Goal: Transaction & Acquisition: Purchase product/service

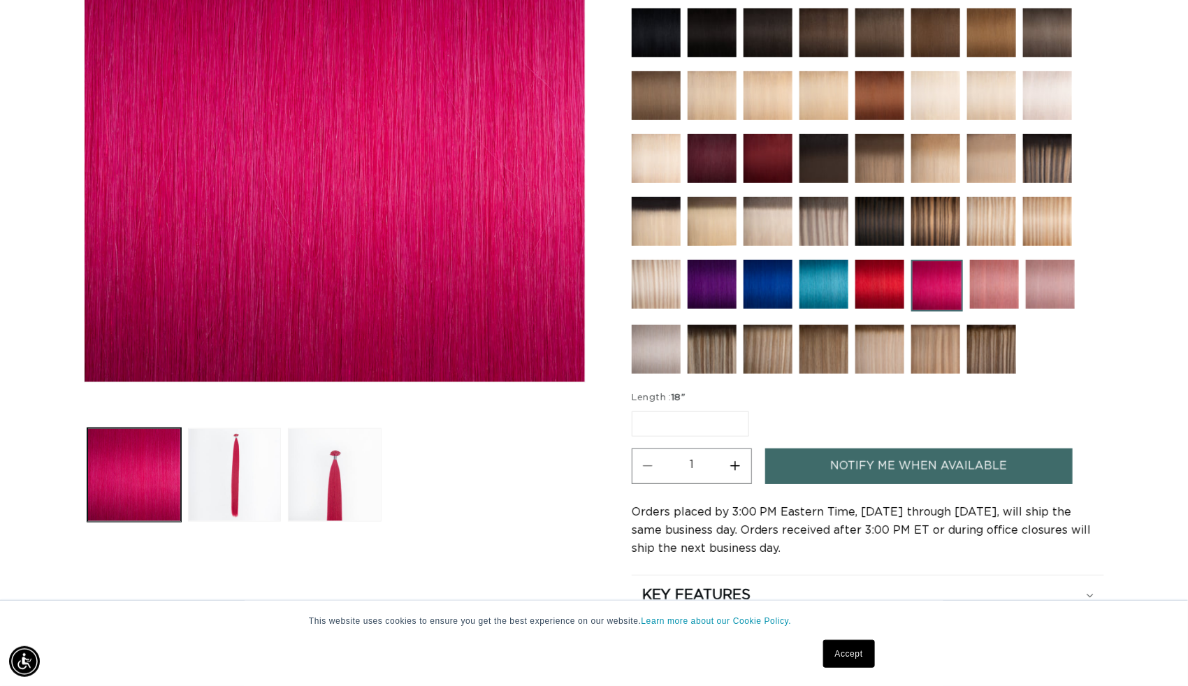
scroll to position [315, 0]
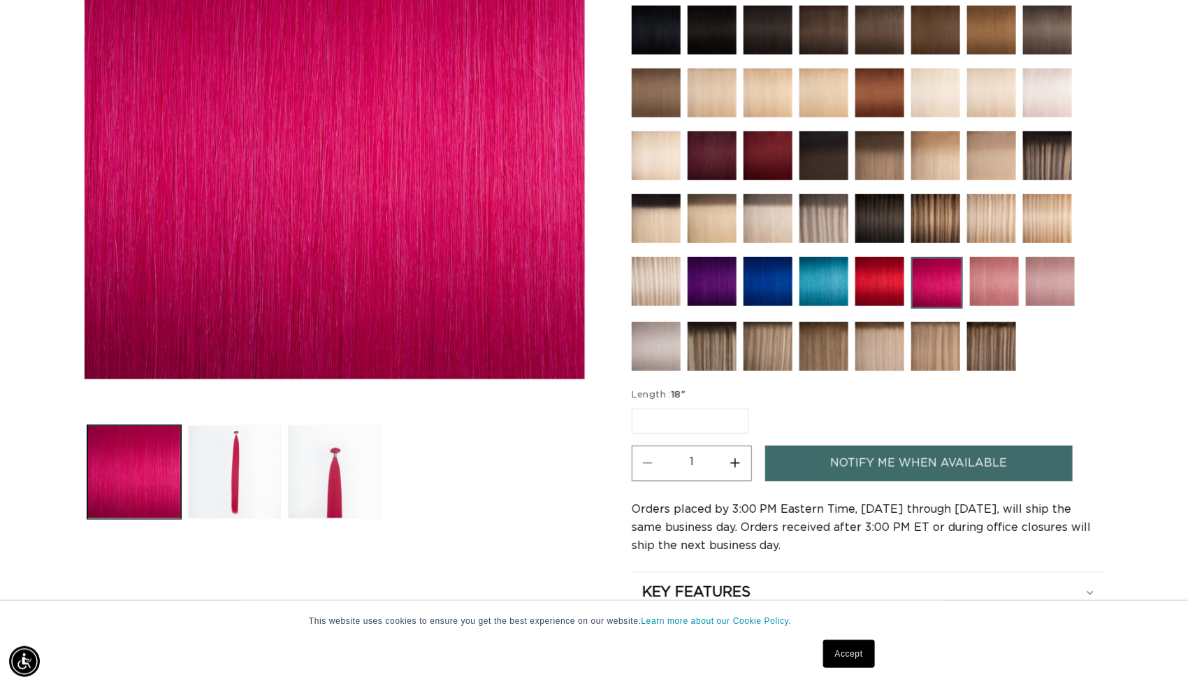
click at [1043, 302] on img at bounding box center [1050, 281] width 49 height 49
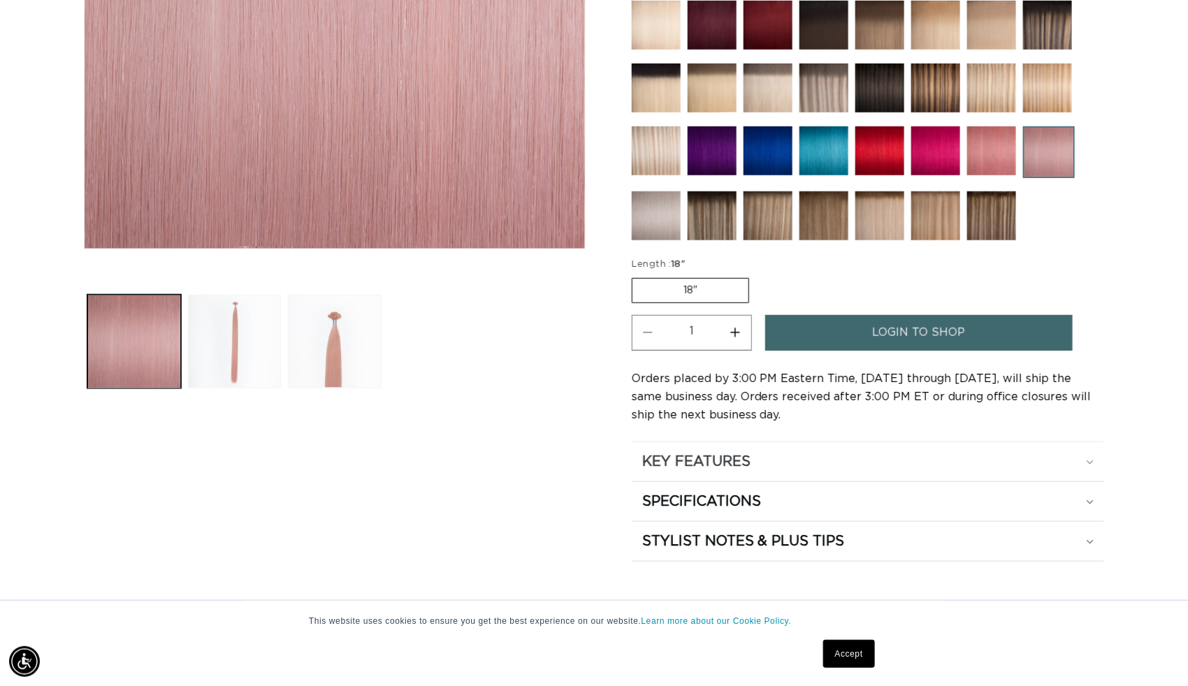
scroll to position [454, 0]
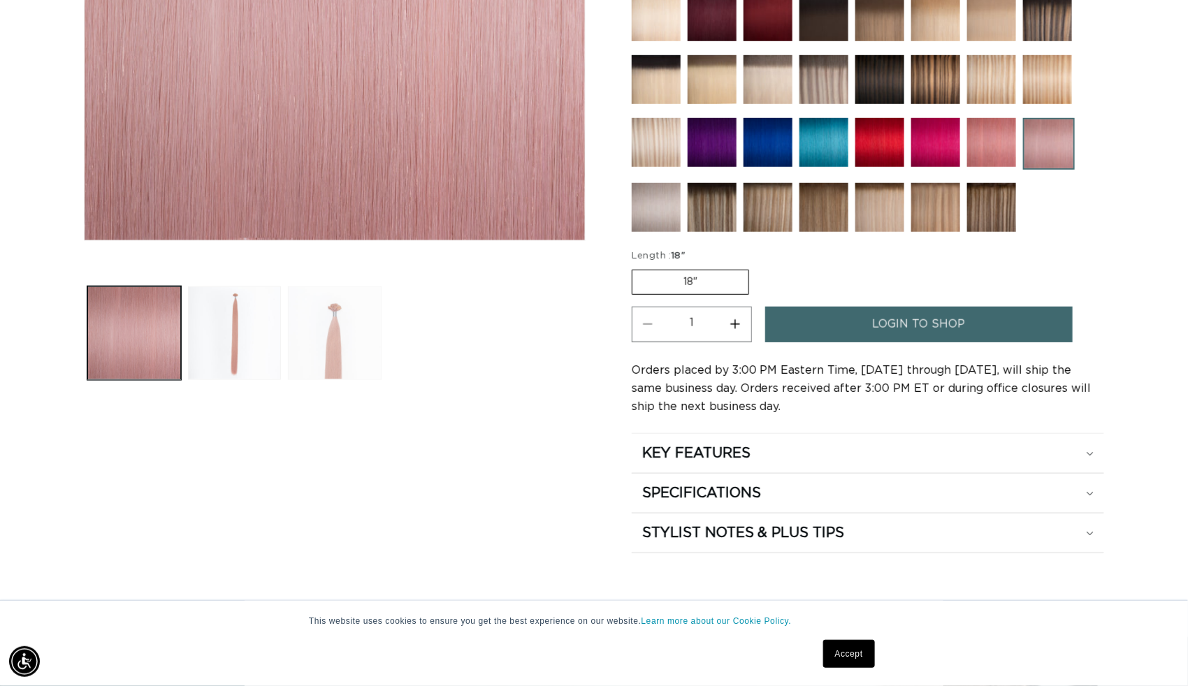
click at [341, 298] on button "Load image 3 in gallery view" at bounding box center [335, 334] width 94 height 94
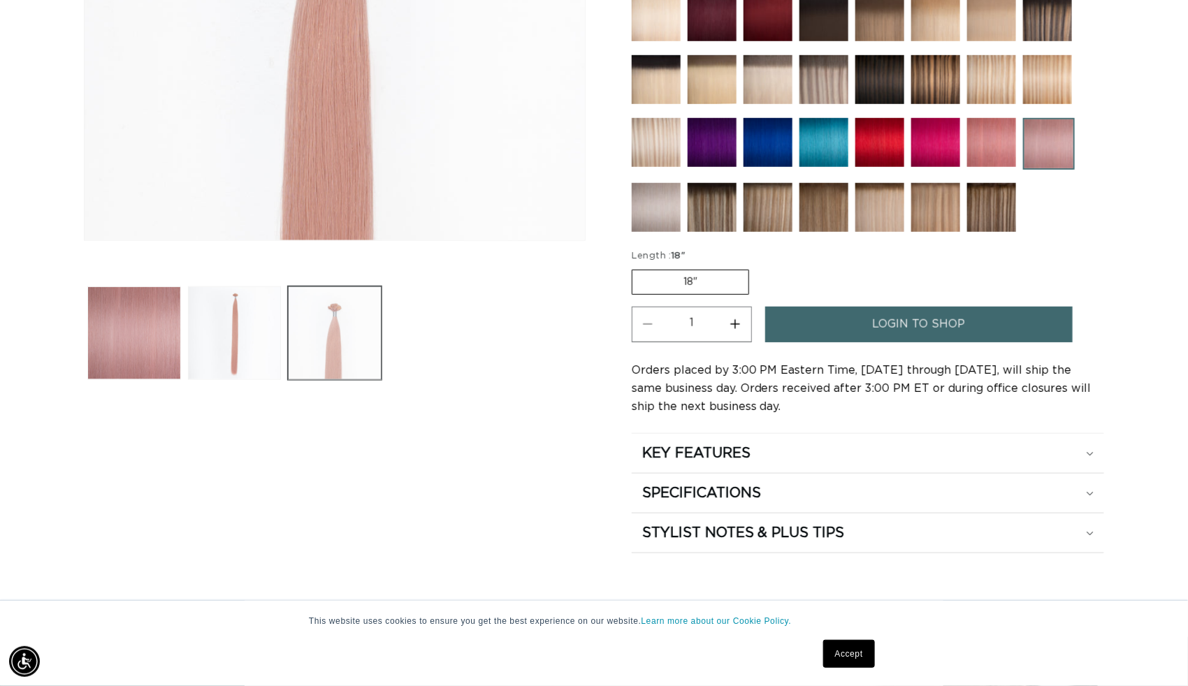
scroll to position [192, 0]
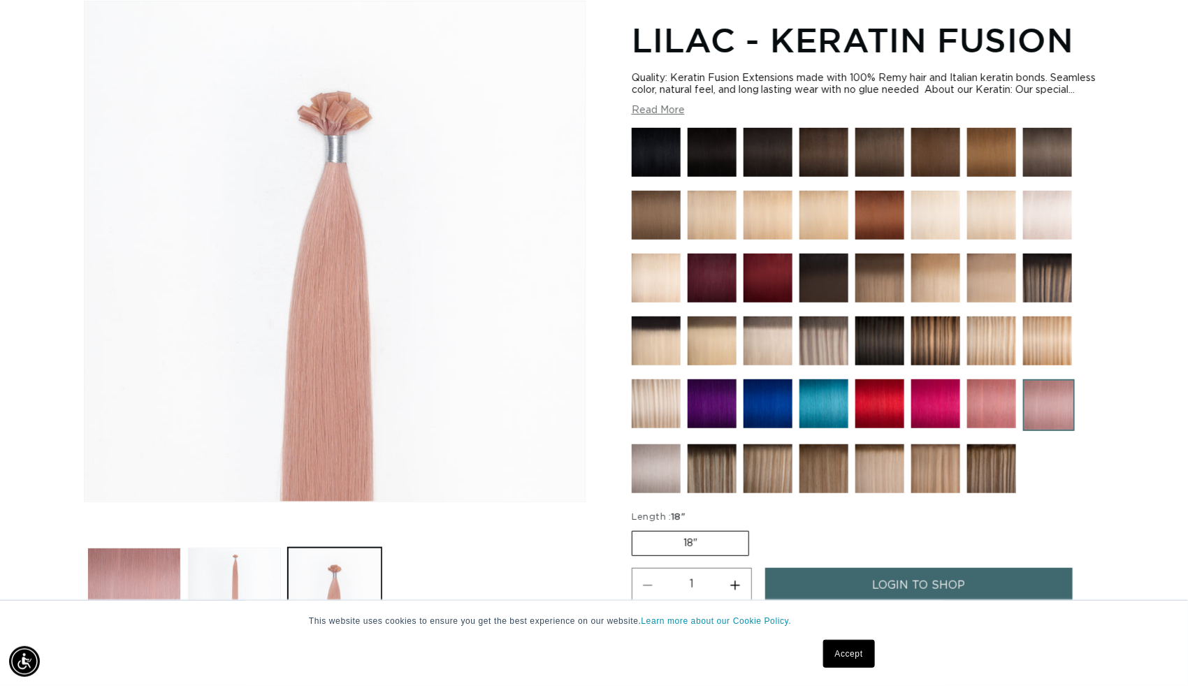
click at [695, 540] on label "18" Variant sold out or unavailable" at bounding box center [690, 543] width 117 height 25
click at [636, 529] on input "18" Variant sold out or unavailable" at bounding box center [635, 528] width 1 height 1
click at [435, 545] on ul "Gallery Viewer" at bounding box center [335, 595] width 502 height 101
click at [649, 394] on img at bounding box center [656, 404] width 49 height 49
